Goal: Information Seeking & Learning: Learn about a topic

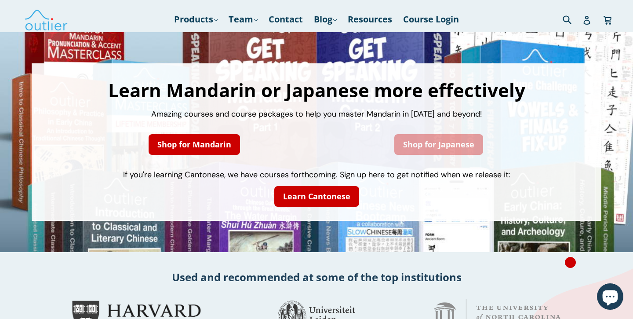
click at [433, 145] on link "Shop for Japanese" at bounding box center [438, 144] width 89 height 21
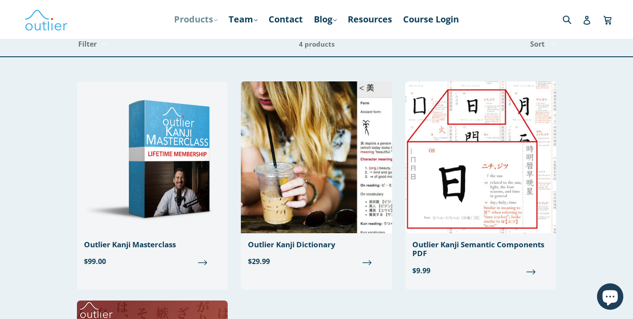
click at [211, 19] on link "Products .cls-1{fill:#231f20} expand" at bounding box center [196, 19] width 52 height 16
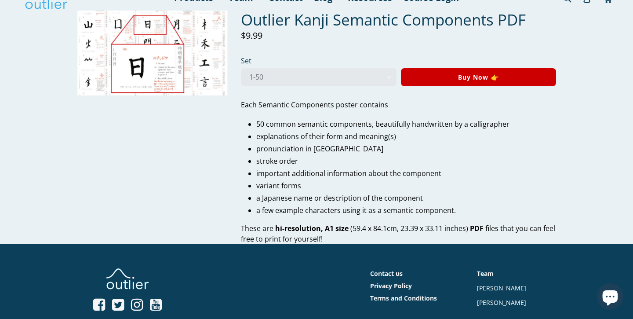
scroll to position [22, 0]
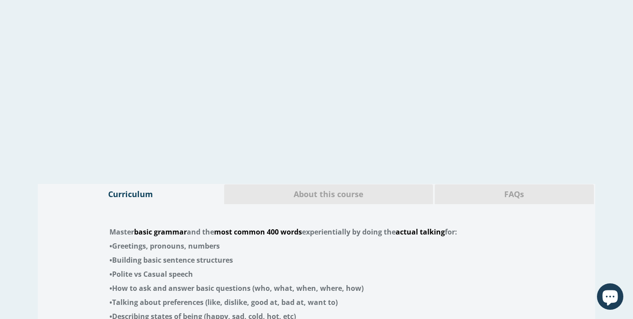
scroll to position [1750, 0]
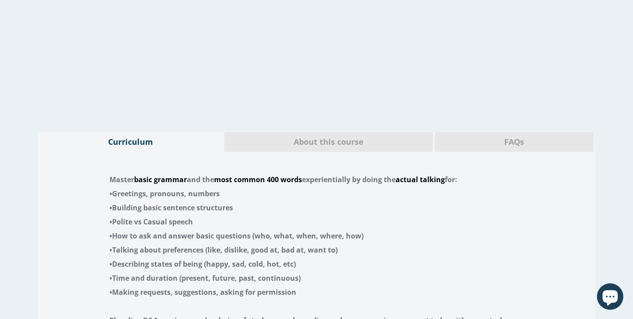
click at [402, 136] on span "About this course" at bounding box center [329, 141] width 196 height 11
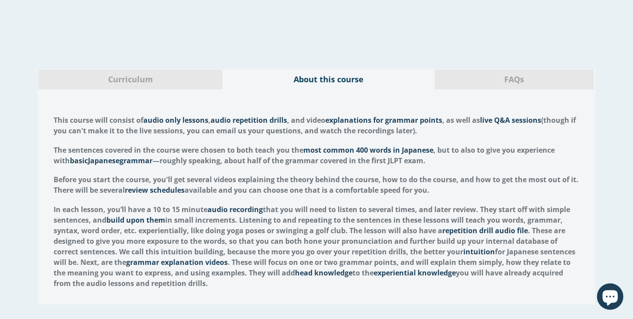
scroll to position [1793, 0]
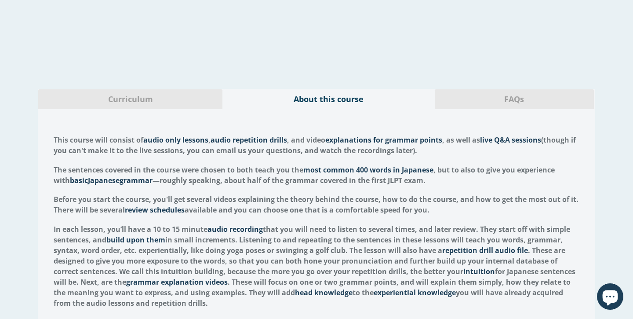
click at [553, 94] on span "FAQs" at bounding box center [513, 99] width 145 height 11
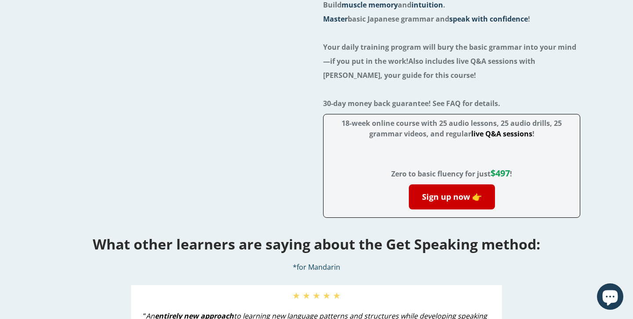
scroll to position [0, 0]
